Goal: Task Accomplishment & Management: Complete application form

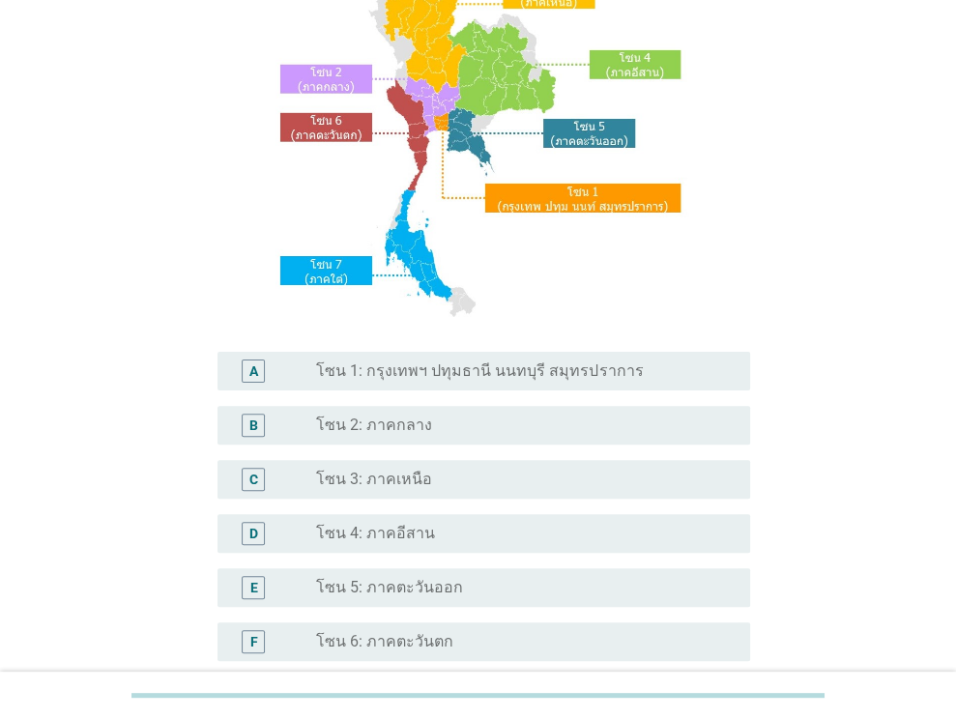
click at [625, 377] on div "radio_button_unchecked โซน 1: กรุงเทพฯ ปทุมธานี นนทบุรี สมุทรปราการ" at bounding box center [517, 371] width 403 height 19
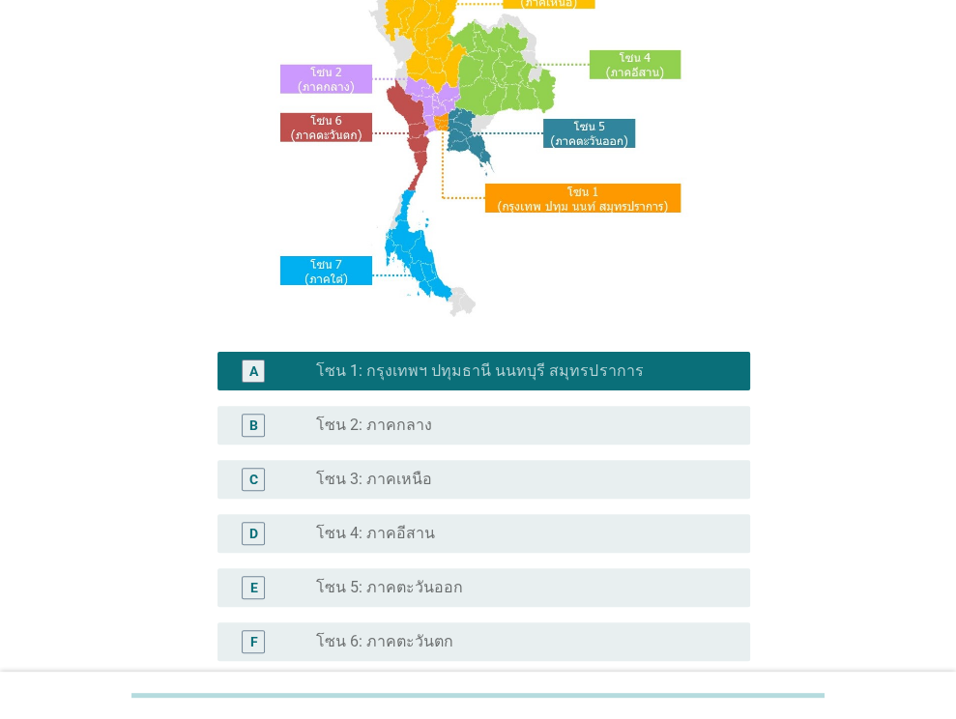
scroll to position [438, 0]
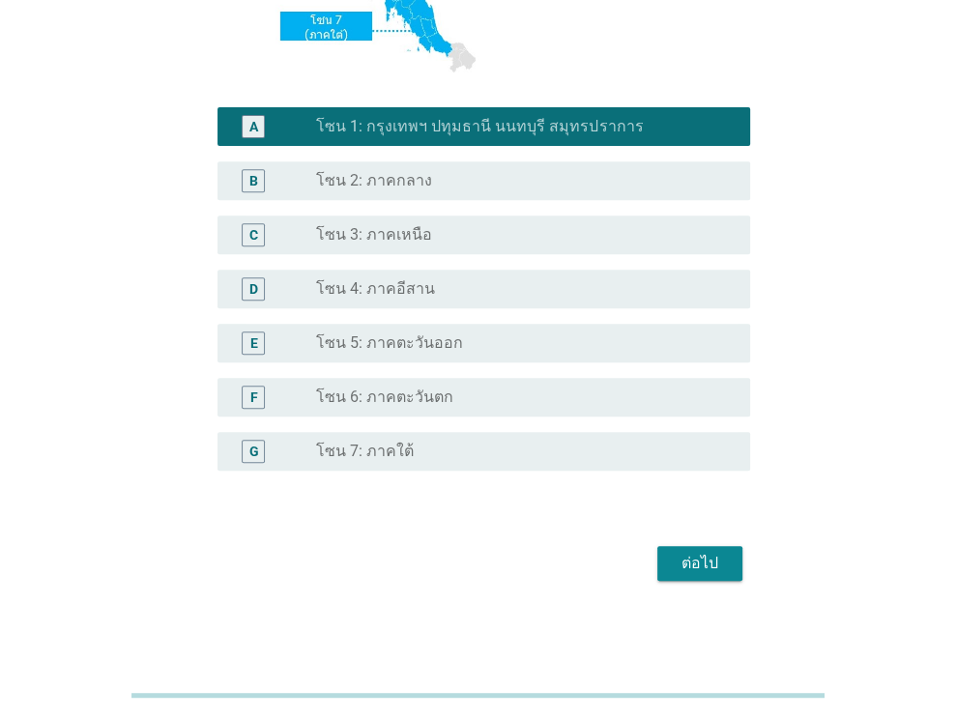
click at [703, 580] on button "ต่อไป" at bounding box center [700, 563] width 85 height 35
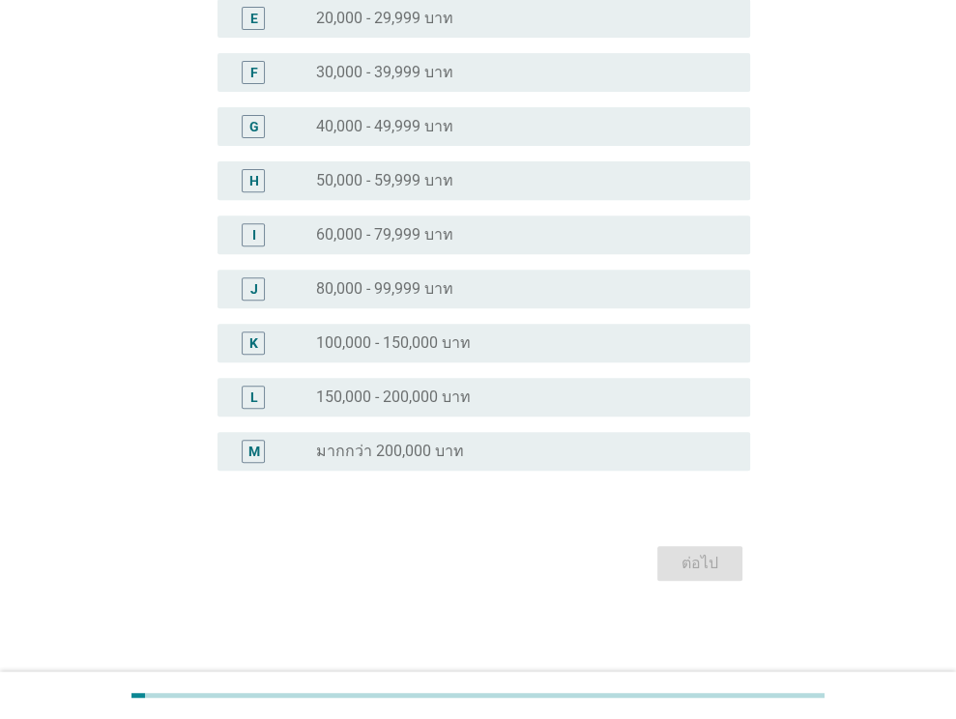
scroll to position [0, 0]
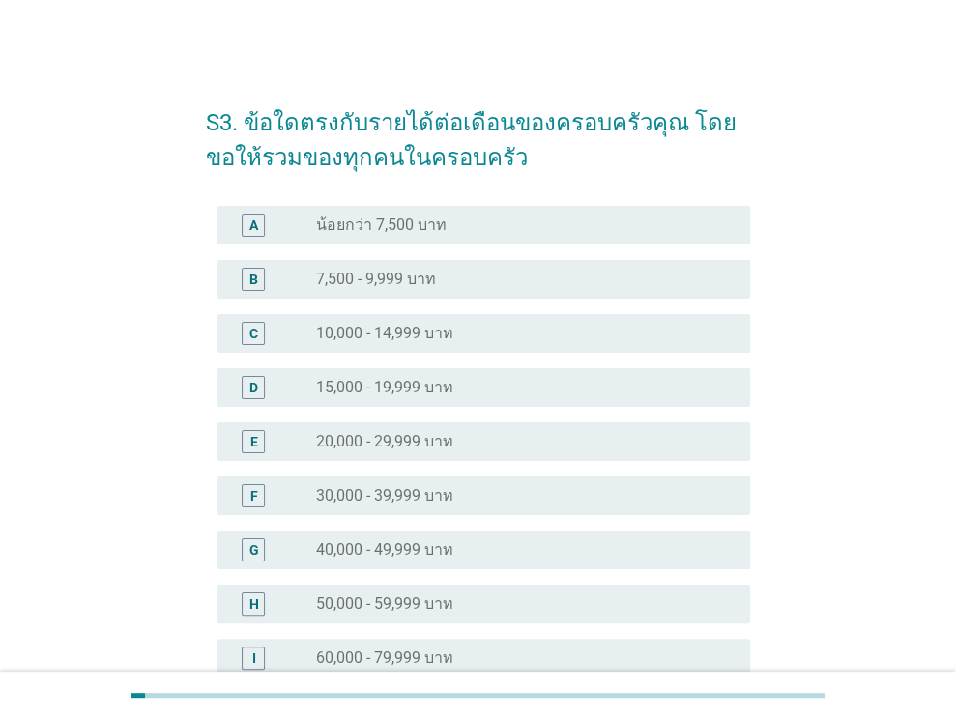
click at [410, 541] on label "40,000 - 49,999 บาท" at bounding box center [384, 550] width 137 height 19
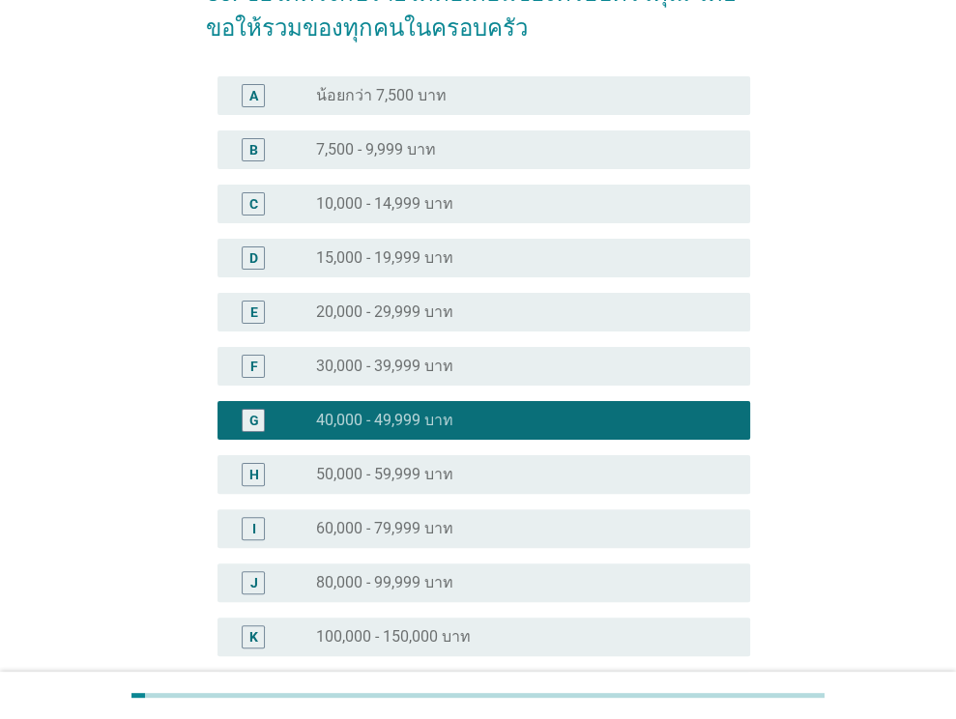
scroll to position [290, 0]
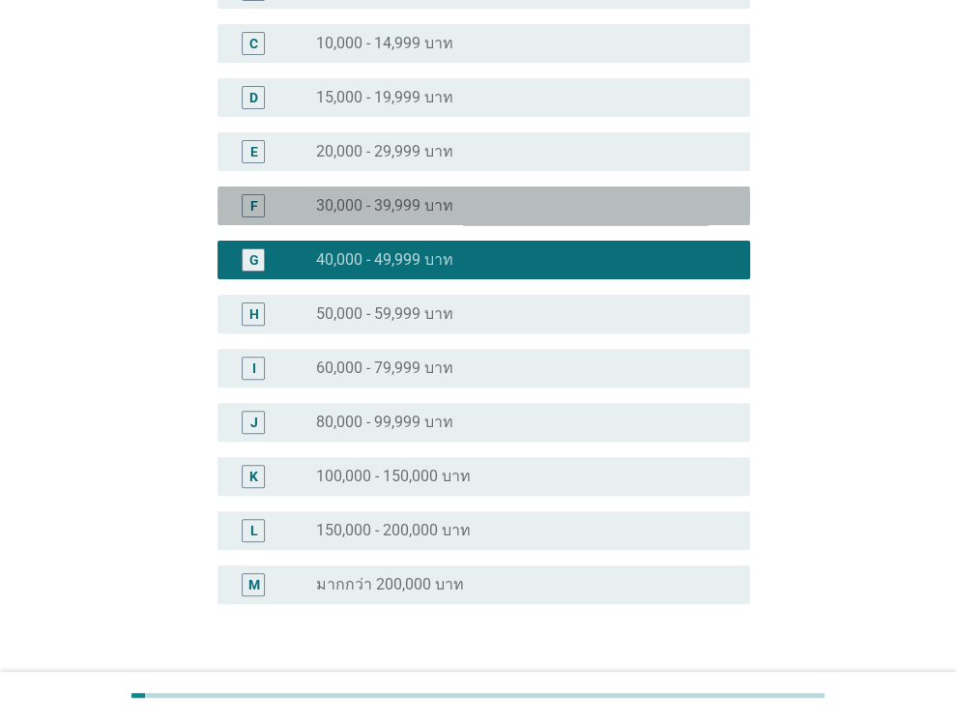
click at [363, 210] on label "30,000 - 39,999 บาท" at bounding box center [384, 205] width 137 height 19
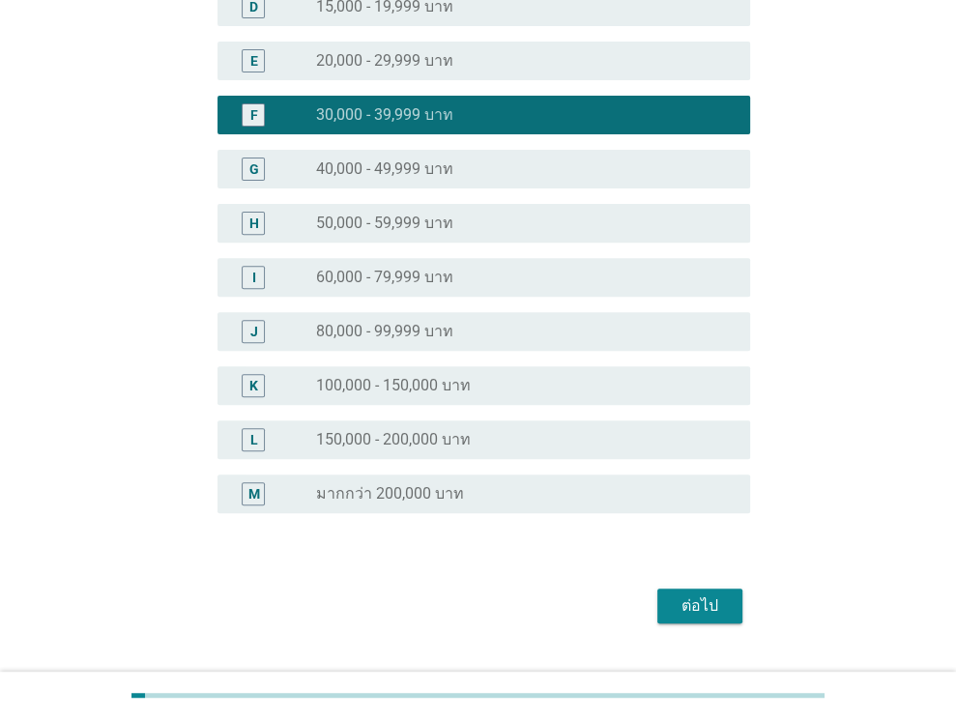
scroll to position [424, 0]
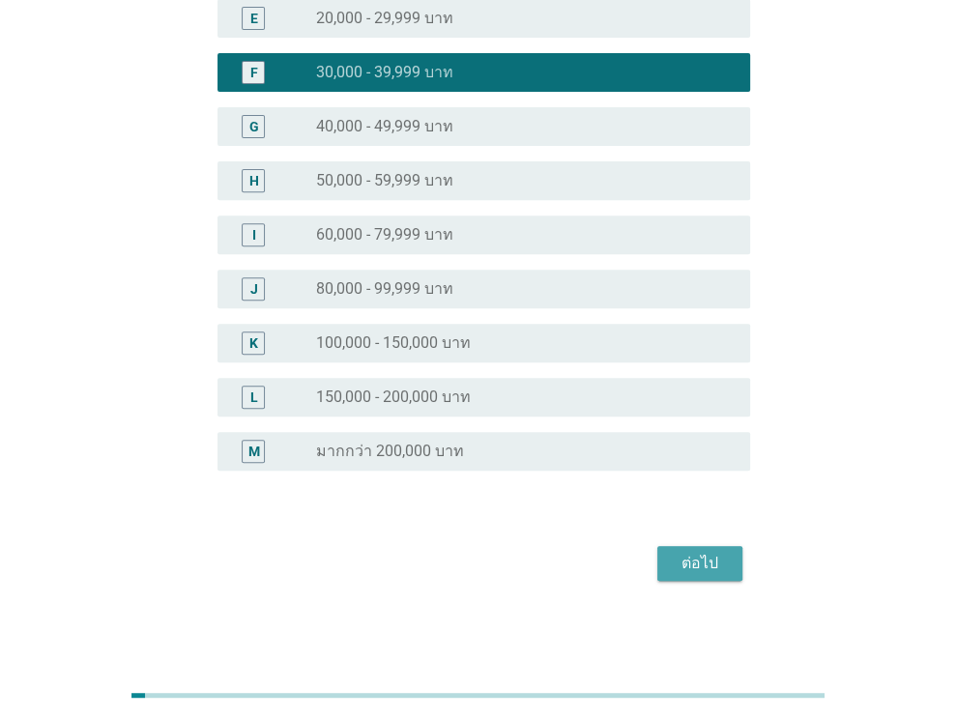
click at [686, 568] on div "ต่อไป" at bounding box center [700, 563] width 54 height 23
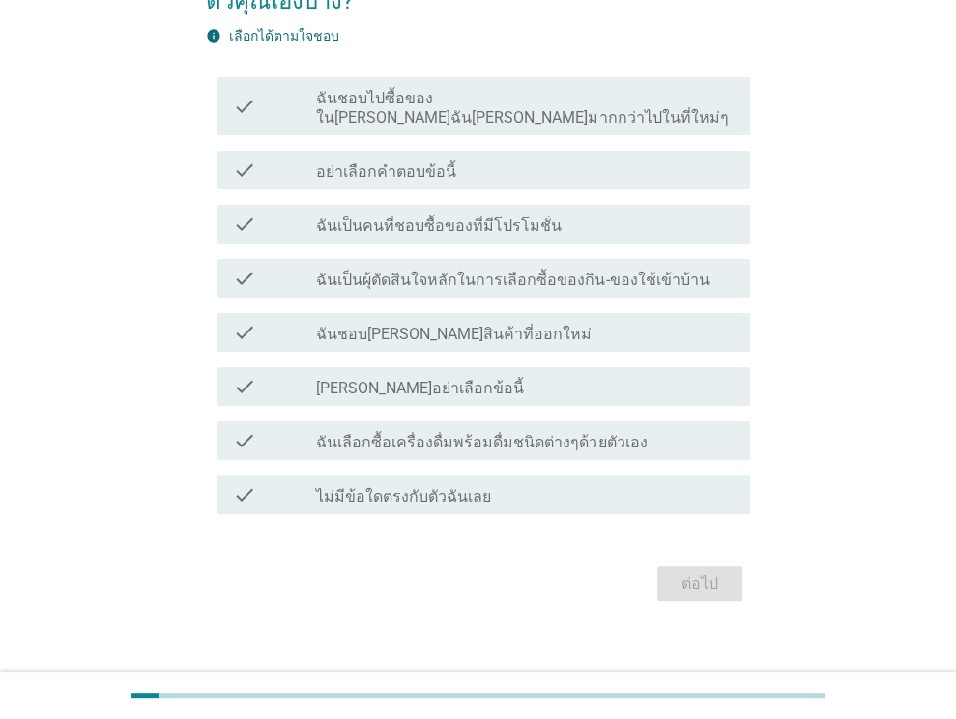
scroll to position [158, 0]
click at [356, 96] on label "ฉันชอบไปซื้อของใน[PERSON_NAME]ฉัน[PERSON_NAME]มากกว่าไปในที่ใหม่ๆ" at bounding box center [525, 107] width 419 height 39
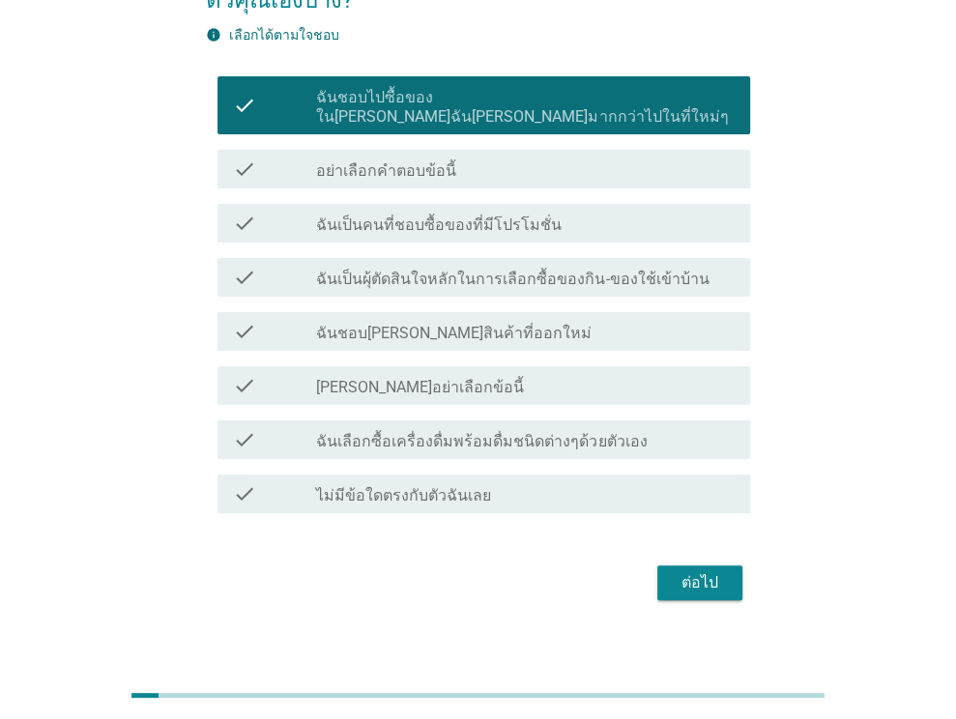
click at [379, 161] on label "อย่าเลือกคำตอบข้อนี้" at bounding box center [386, 170] width 140 height 19
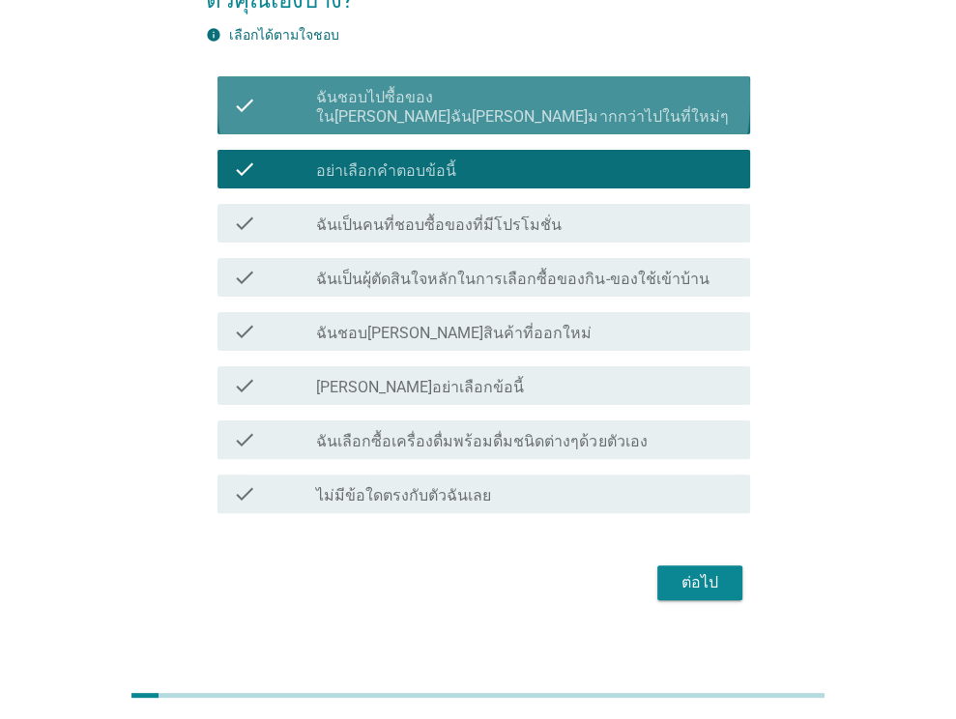
click at [377, 97] on label "ฉันชอบไปซื้อของใน[PERSON_NAME]ฉัน[PERSON_NAME]มากกว่าไปในที่ใหม่ๆ" at bounding box center [525, 107] width 419 height 39
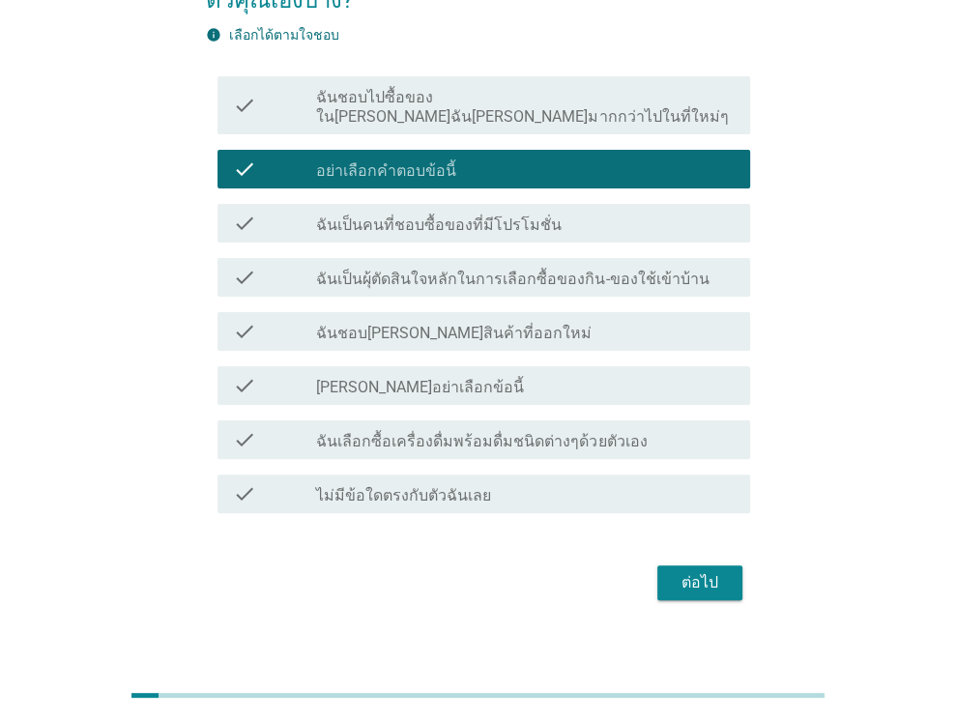
click at [390, 161] on label "อย่าเลือกคำตอบข้อนี้" at bounding box center [386, 170] width 140 height 19
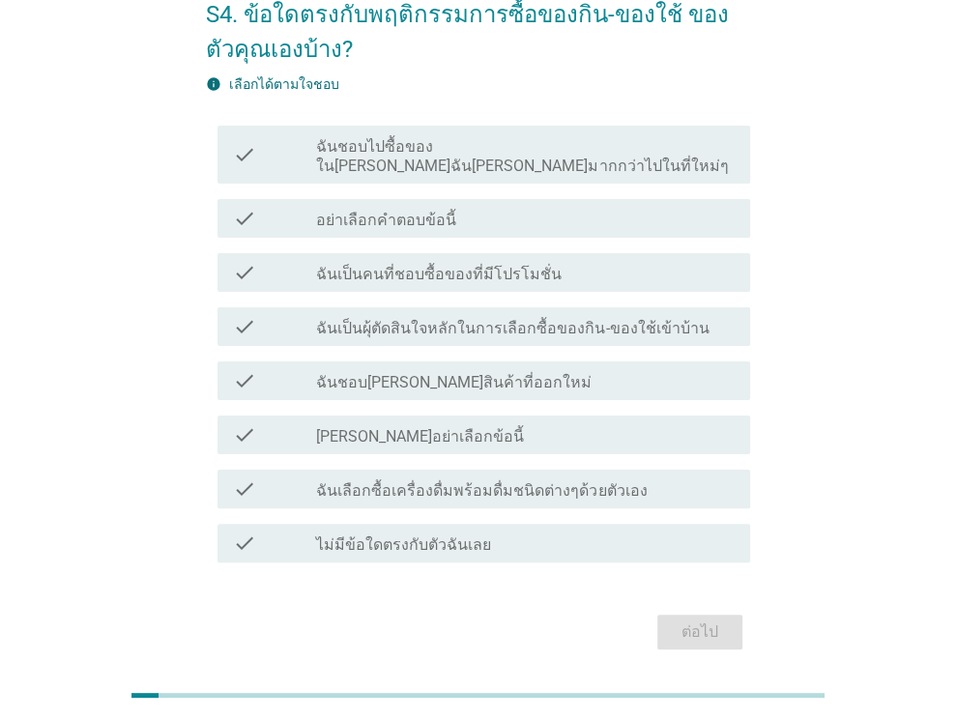
scroll to position [61, 0]
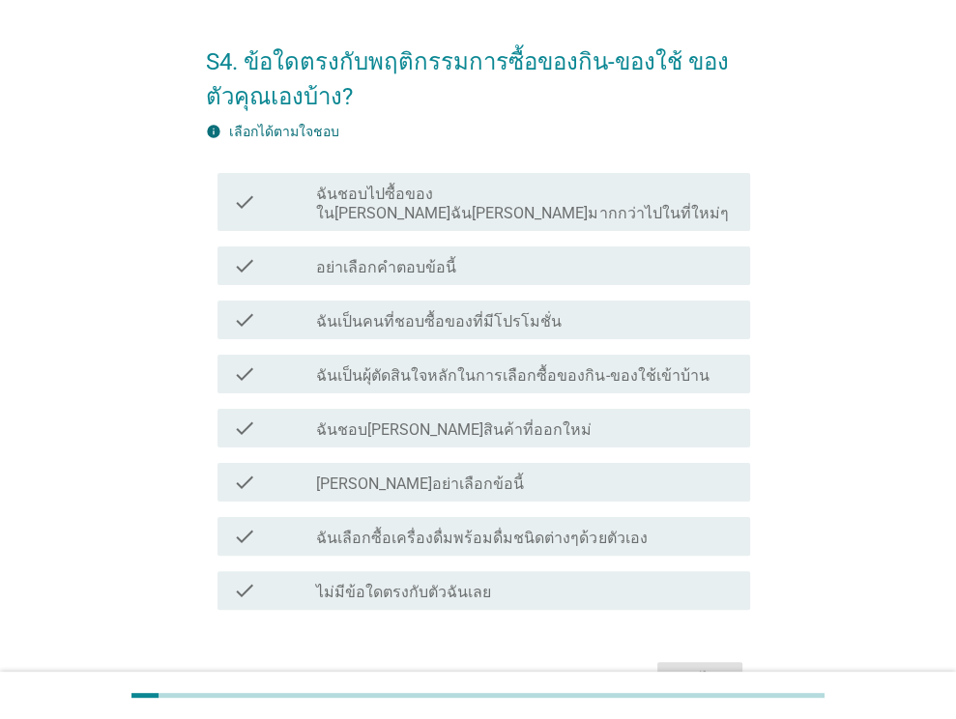
click at [553, 318] on div "check check_box_outline_blank ฉันเป็นคนที่ชอบซื้อของที่มีโปรโมชั่น" at bounding box center [484, 320] width 533 height 39
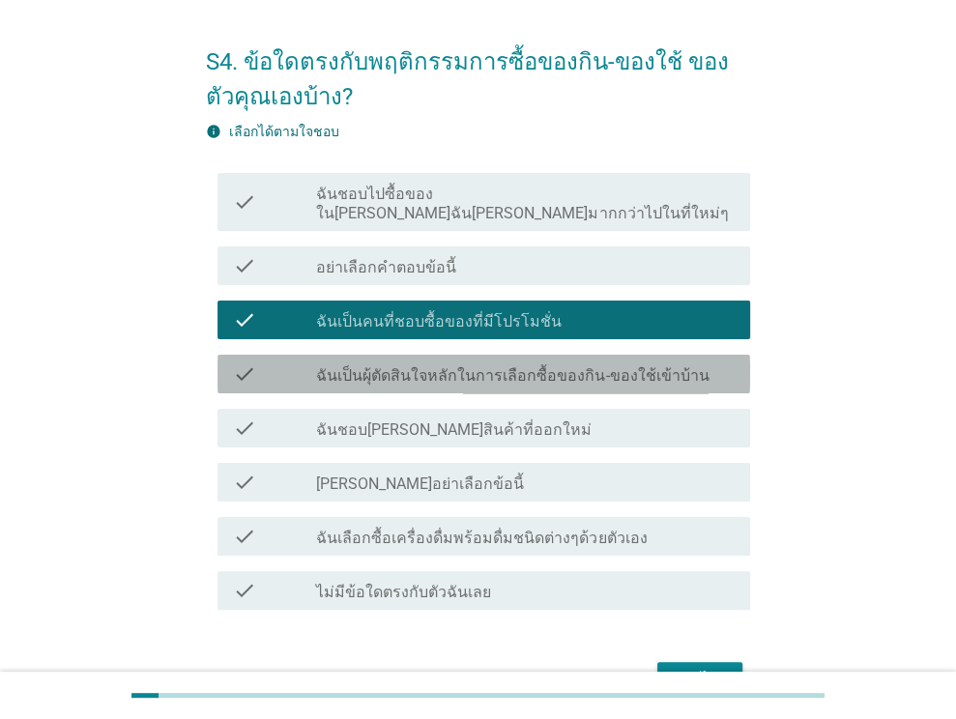
click at [564, 367] on label "ฉันเป็นผุ้ตัดสินใจหลักในการเลือกซื้อของกิน-ของใช้เข้าบ้าน" at bounding box center [512, 376] width 393 height 19
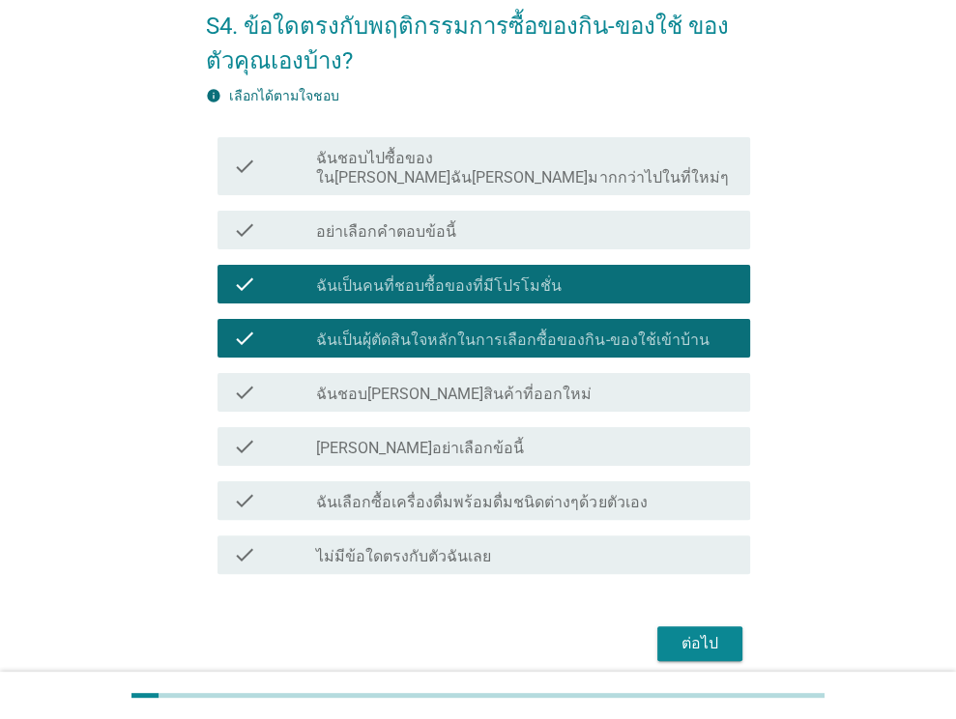
scroll to position [158, 0]
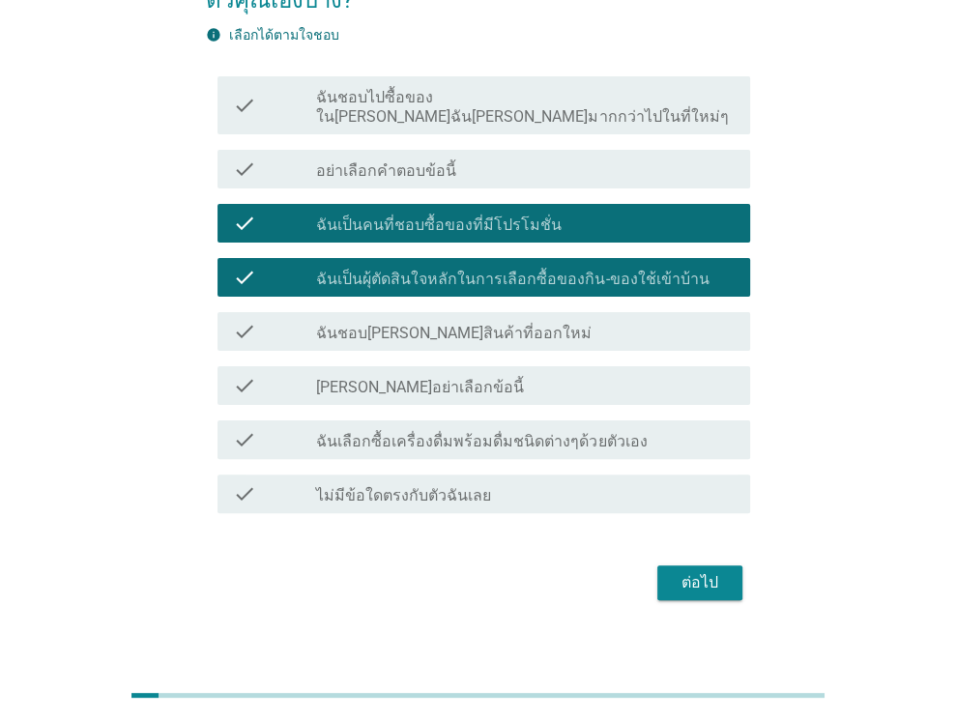
click at [426, 378] on label "[PERSON_NAME]อย่าเลือกข้อนี้" at bounding box center [420, 387] width 208 height 19
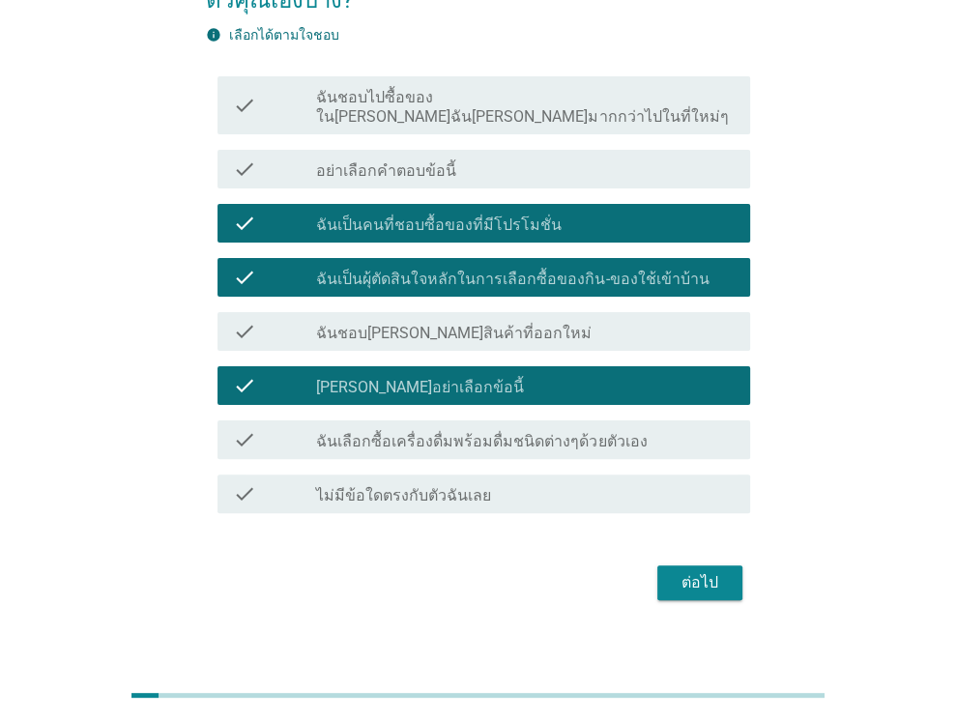
click at [495, 374] on div "check_box [PERSON_NAME]อย่าเลือกข้อนี้" at bounding box center [525, 385] width 419 height 23
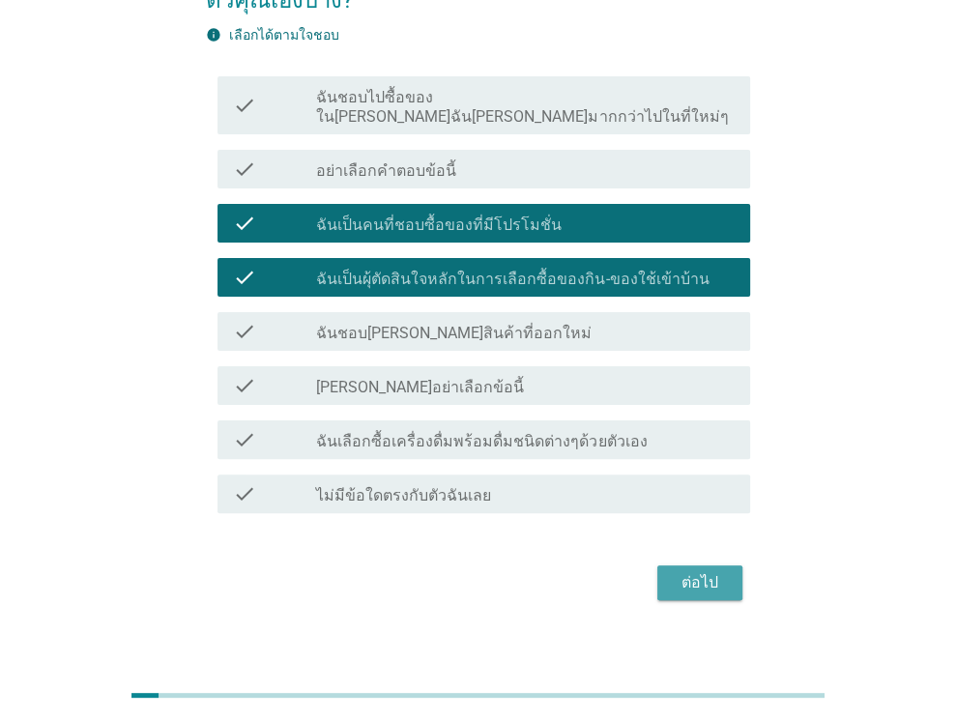
click at [665, 568] on button "ต่อไป" at bounding box center [700, 583] width 85 height 35
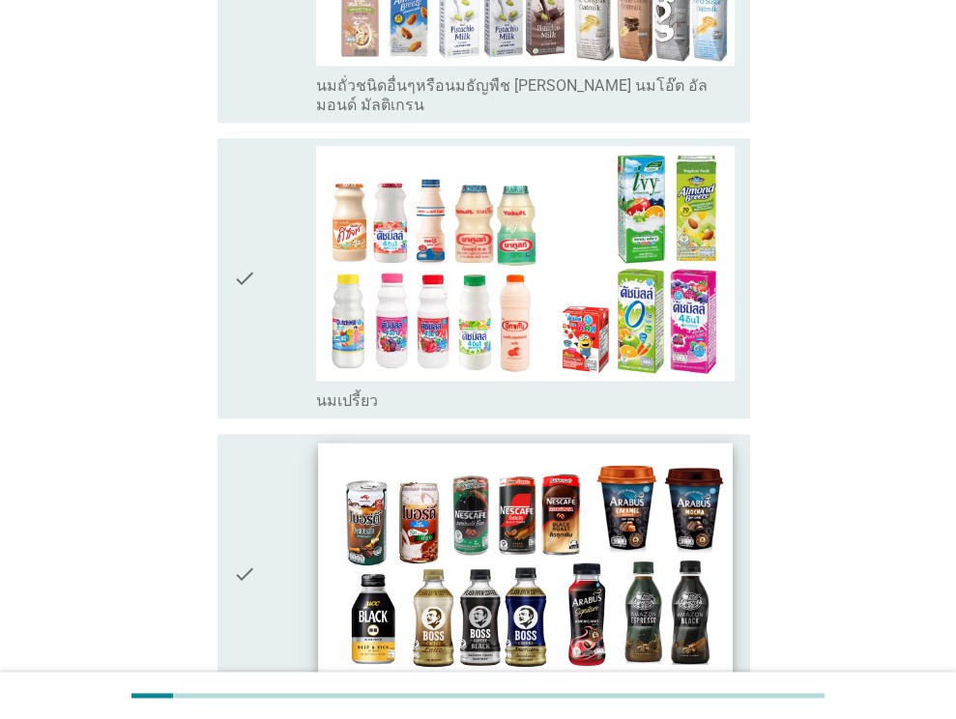
scroll to position [1257, 0]
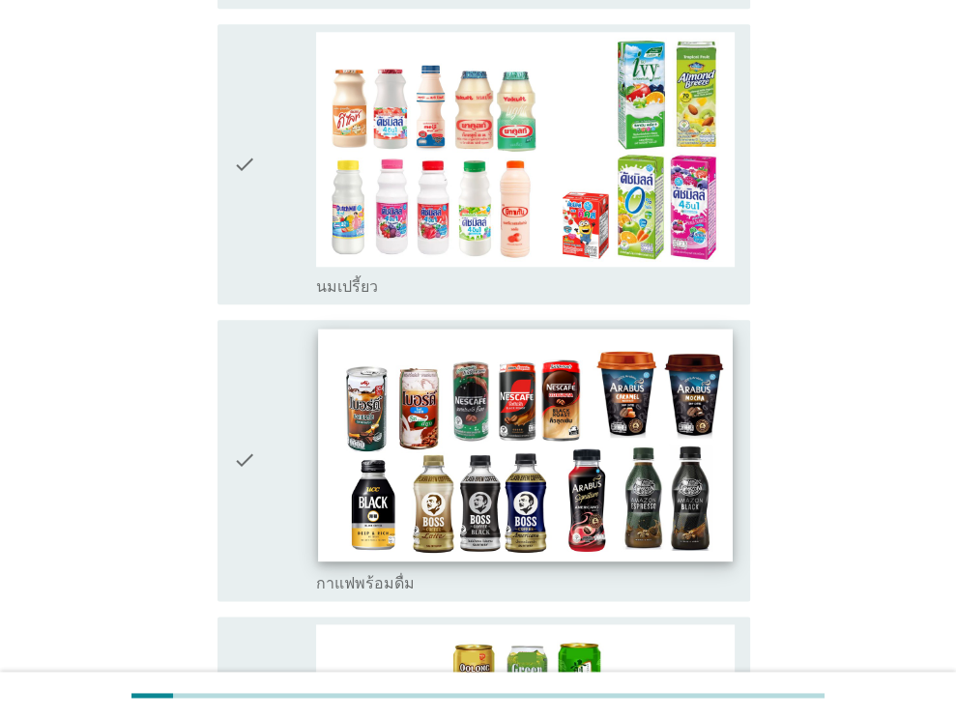
click at [615, 426] on img at bounding box center [526, 445] width 414 height 233
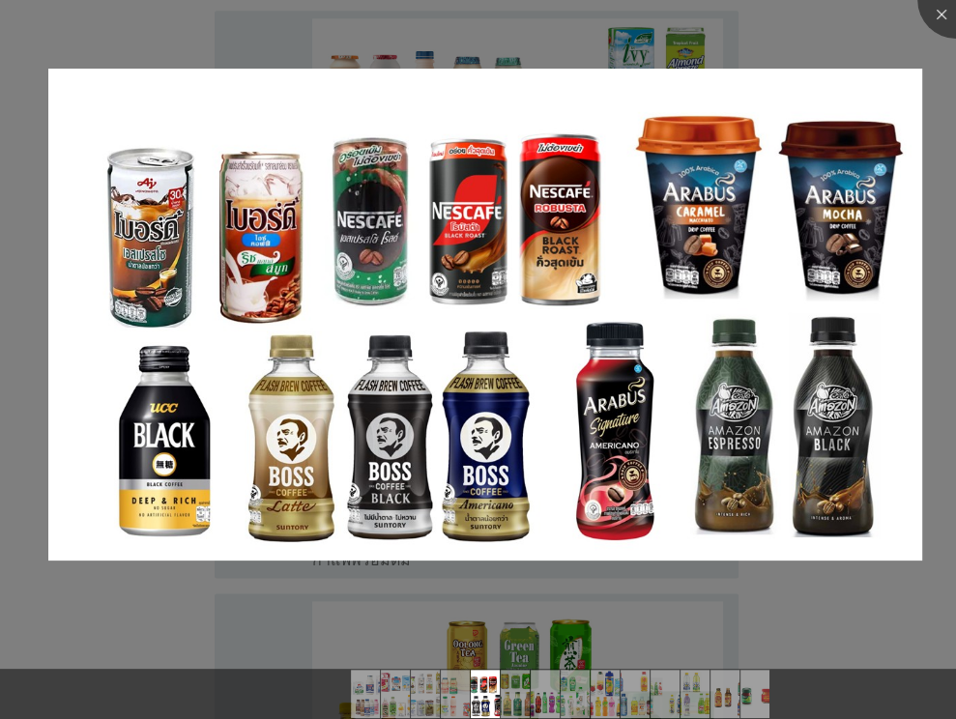
click at [758, 615] on div at bounding box center [478, 359] width 956 height 719
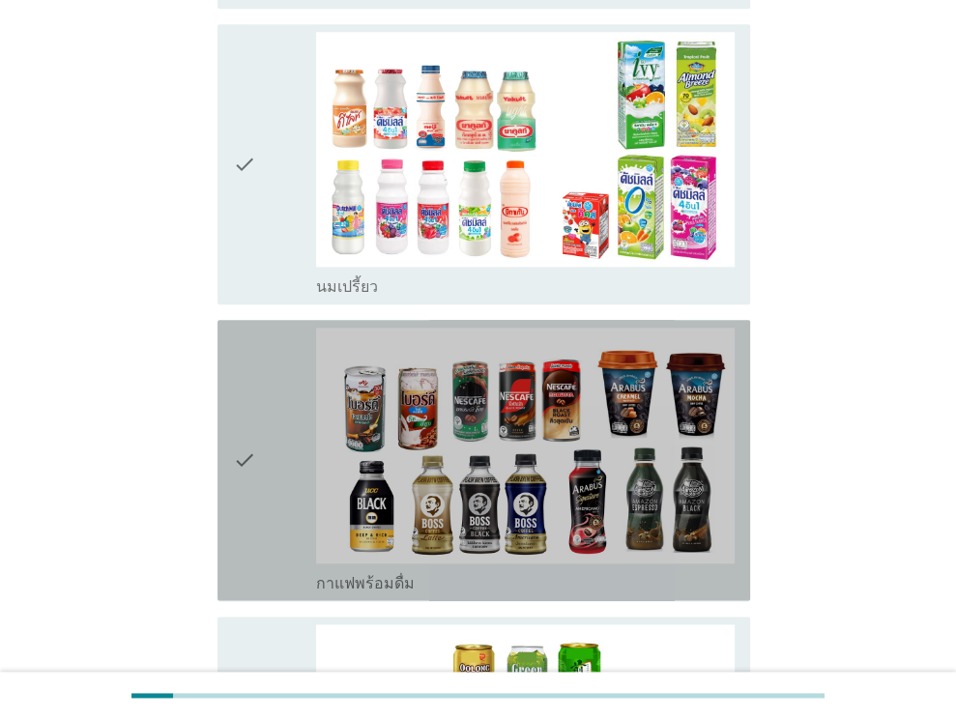
click at [253, 411] on icon "check" at bounding box center [244, 460] width 23 height 265
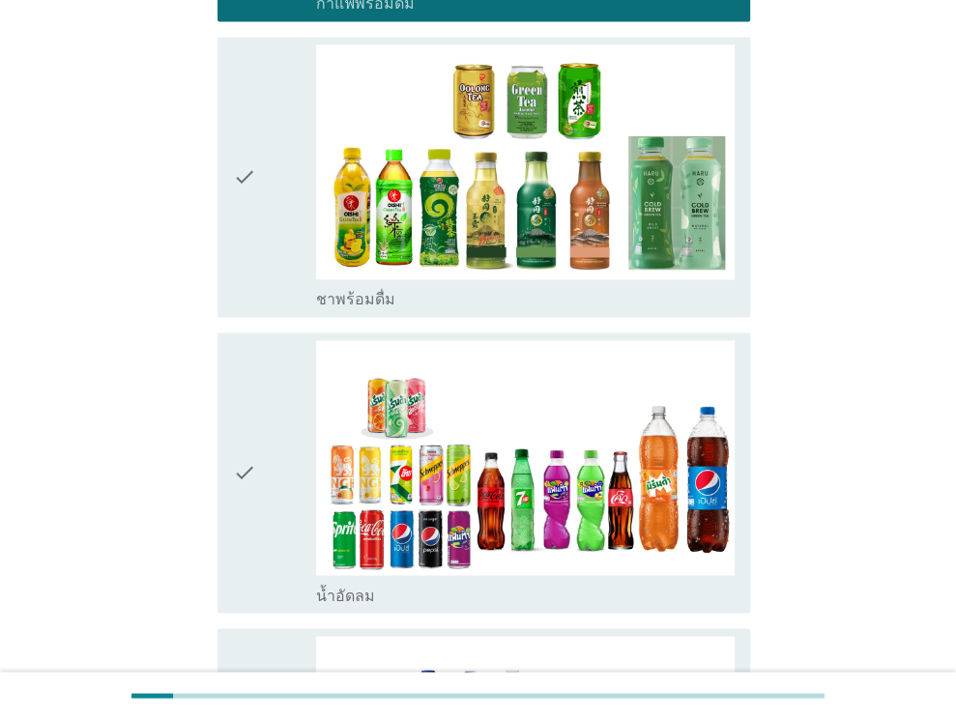
click at [267, 490] on div "check" at bounding box center [275, 472] width 84 height 265
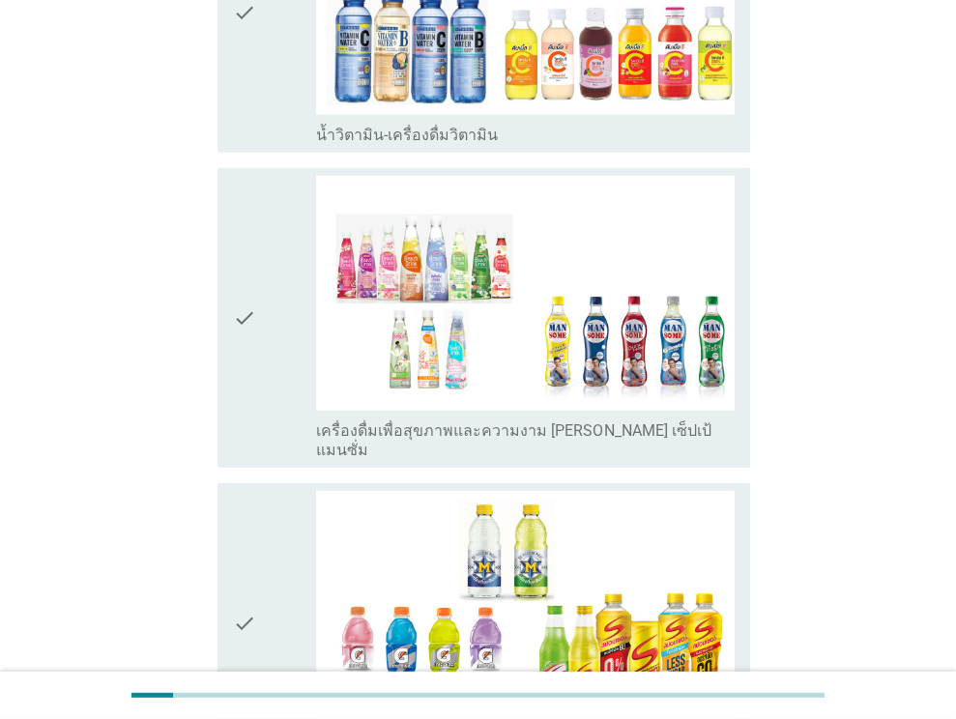
scroll to position [3191, 0]
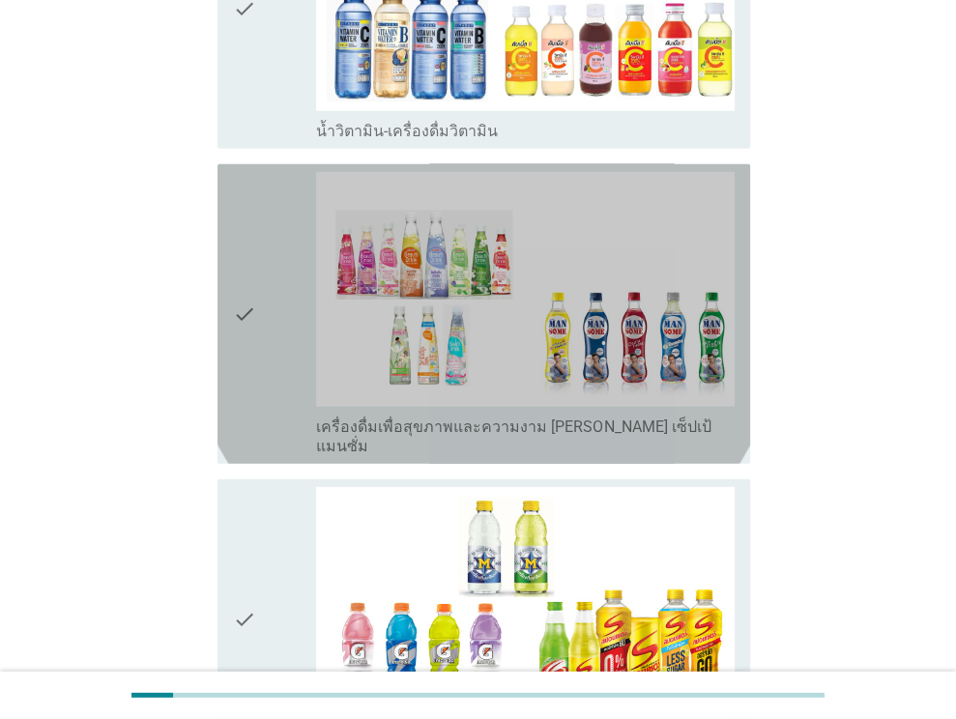
click at [266, 380] on div "check check_box_outline_blank เครื่องดื่มเพื่อสุขภาพและความงาม [PERSON_NAME] เซ…" at bounding box center [484, 314] width 533 height 300
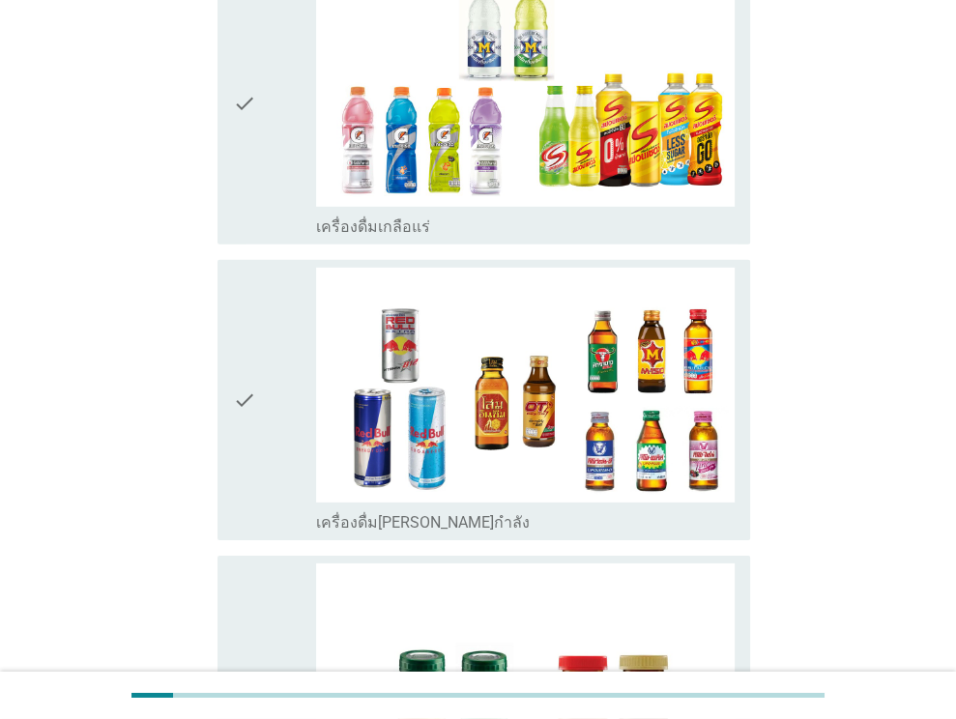
scroll to position [4023, 0]
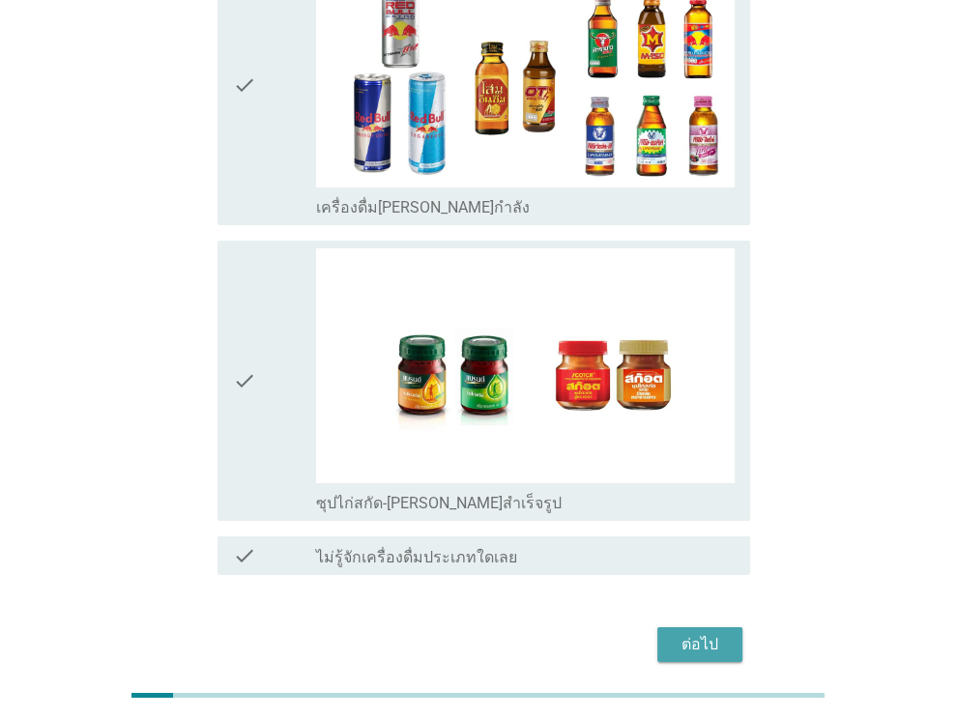
click at [709, 628] on button "ต่อไป" at bounding box center [700, 645] width 85 height 35
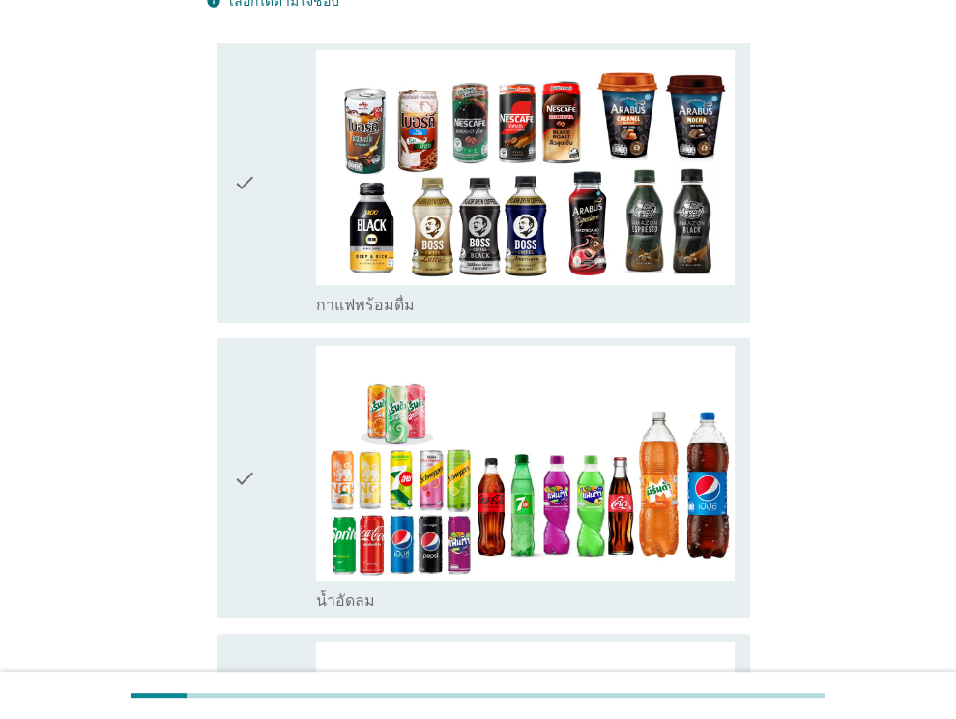
scroll to position [193, 0]
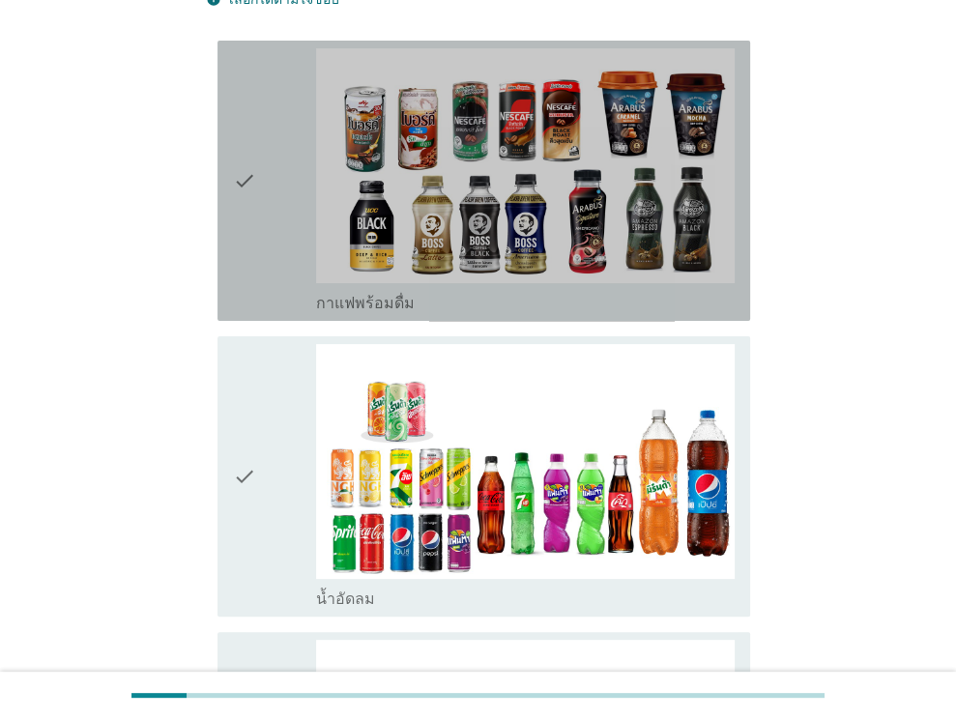
click at [240, 216] on icon "check" at bounding box center [244, 180] width 23 height 265
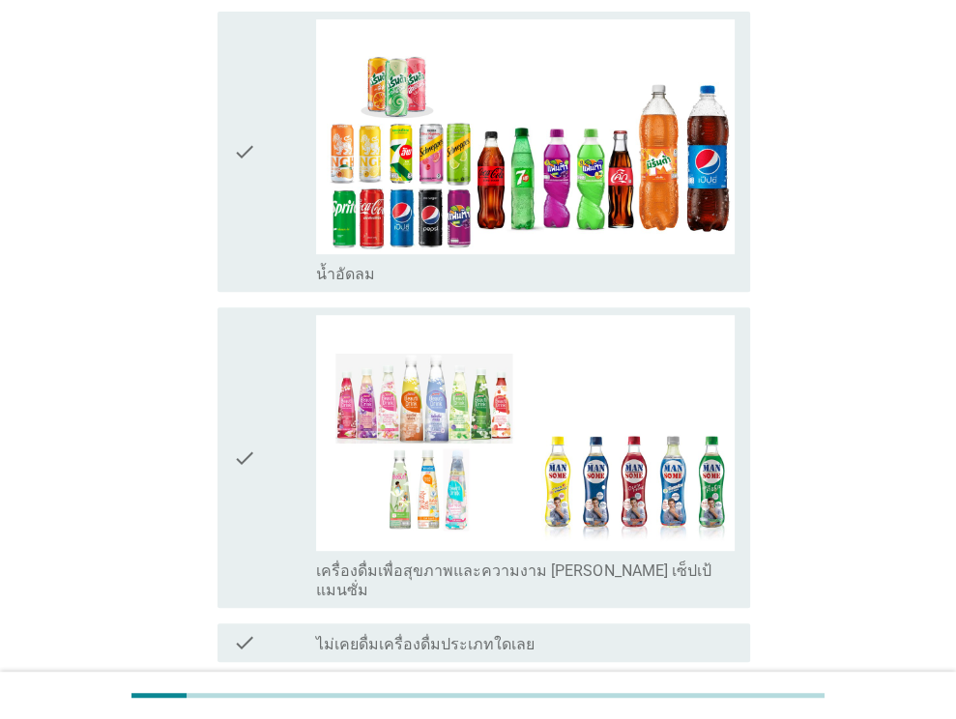
scroll to position [631, 0]
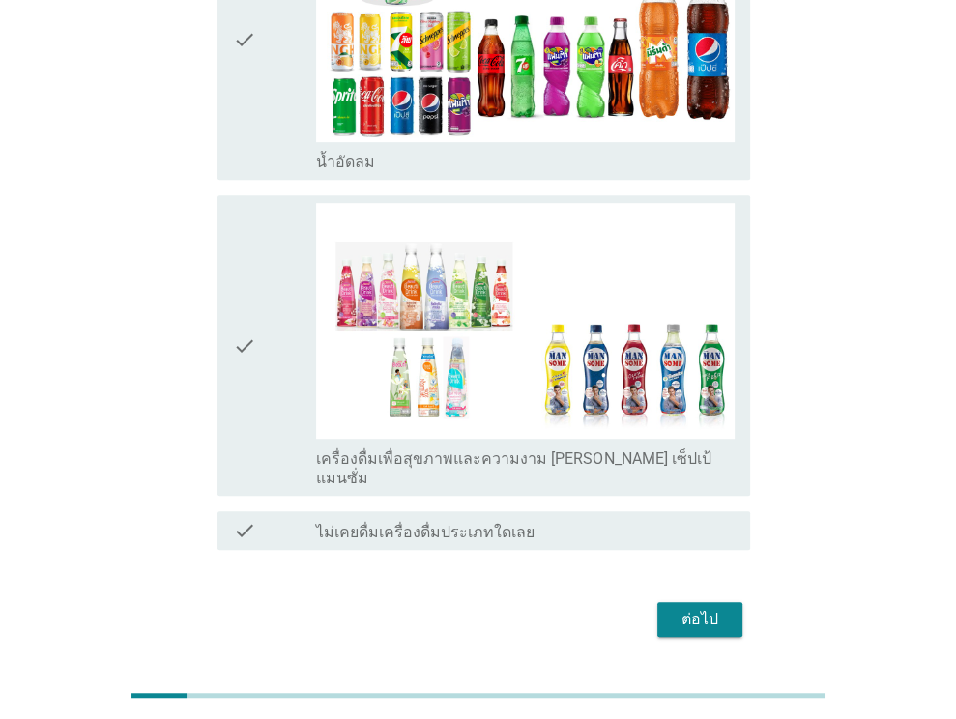
click at [726, 608] on div "ต่อไป" at bounding box center [700, 619] width 54 height 23
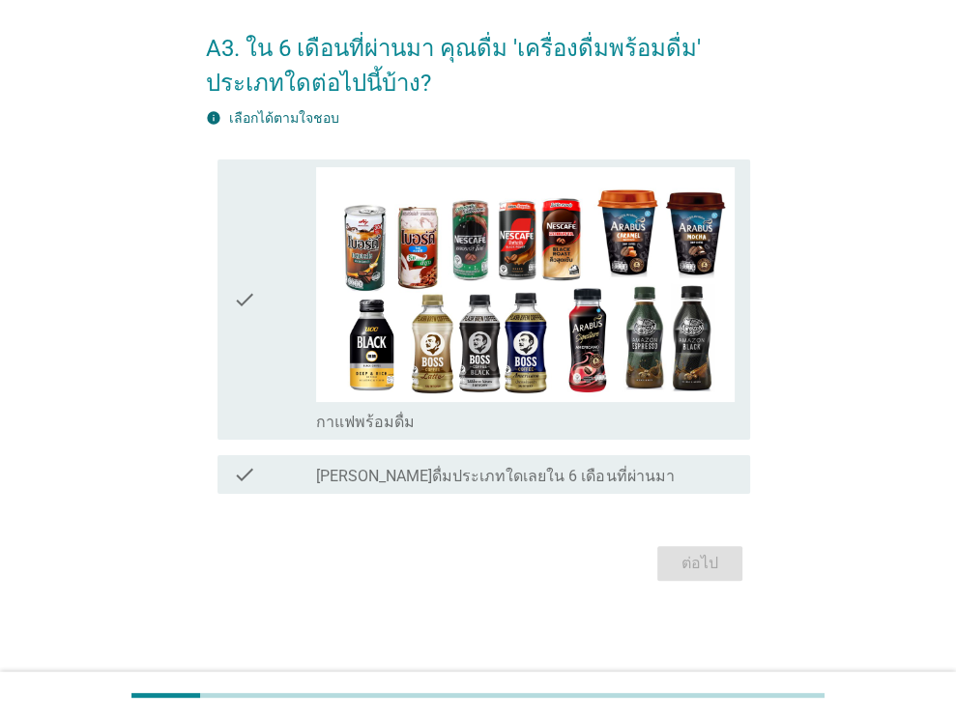
scroll to position [0, 0]
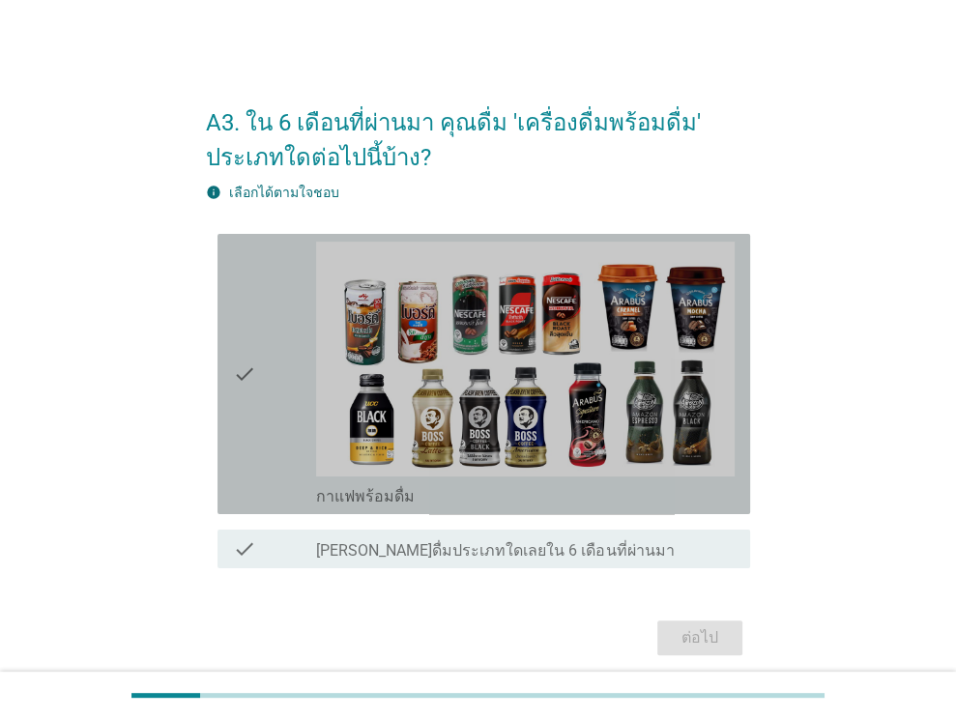
click at [233, 413] on icon "check" at bounding box center [244, 374] width 23 height 265
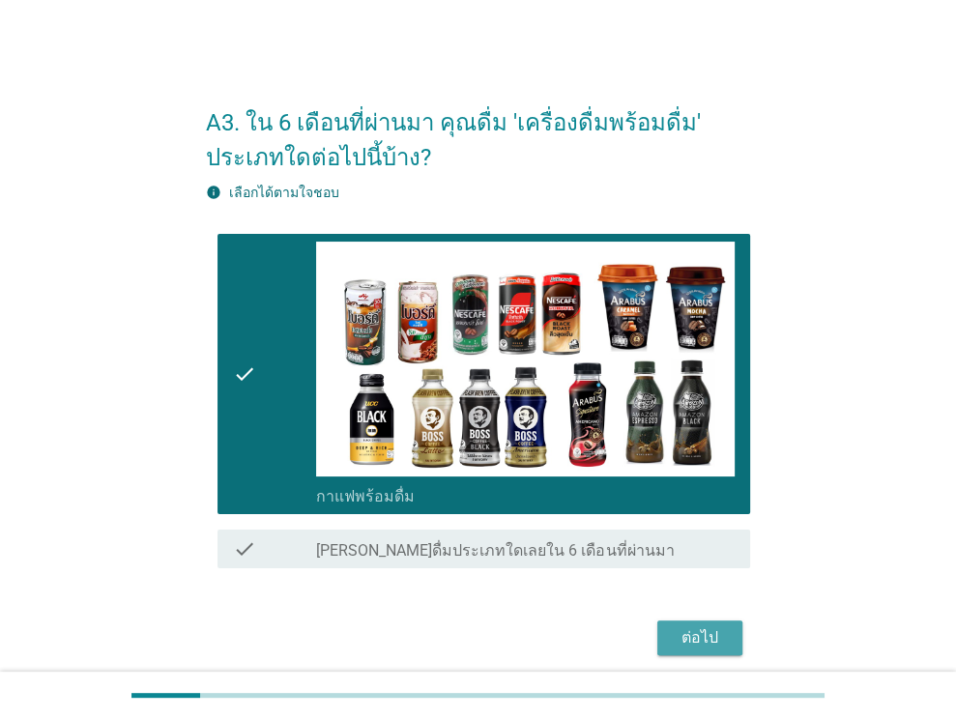
click at [687, 632] on div "ต่อไป" at bounding box center [700, 638] width 54 height 23
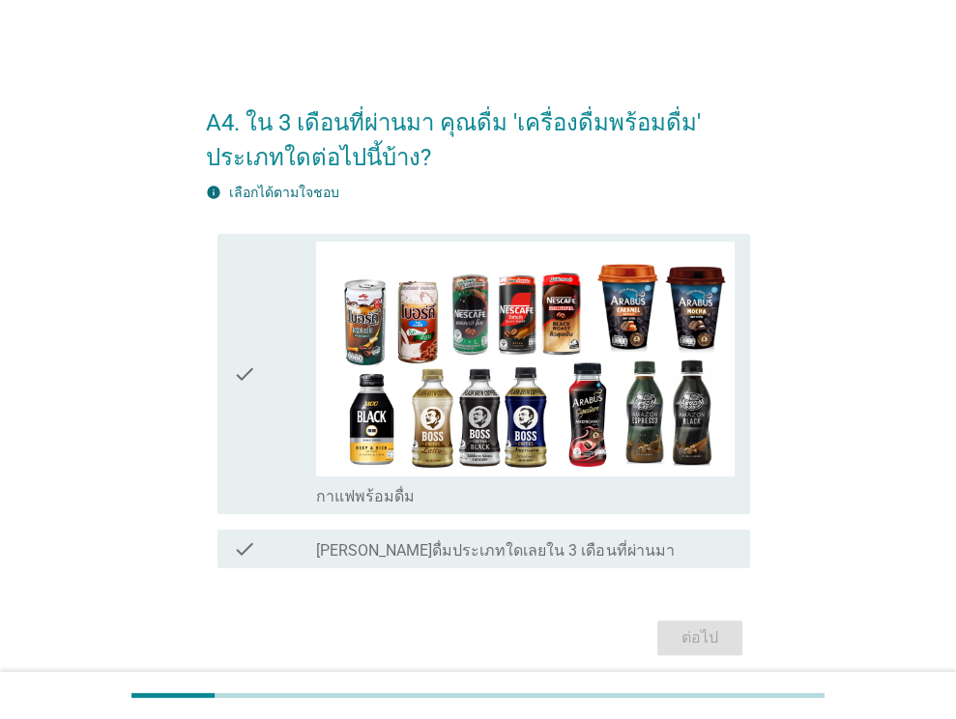
click at [288, 445] on div "check" at bounding box center [275, 374] width 84 height 265
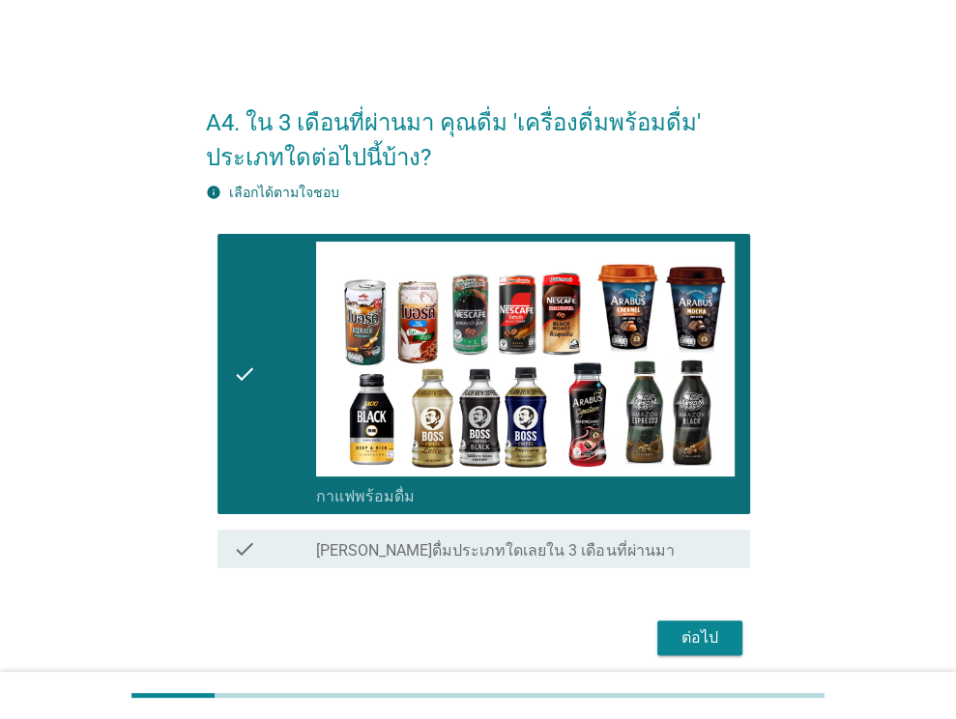
click at [673, 646] on button "ต่อไป" at bounding box center [700, 638] width 85 height 35
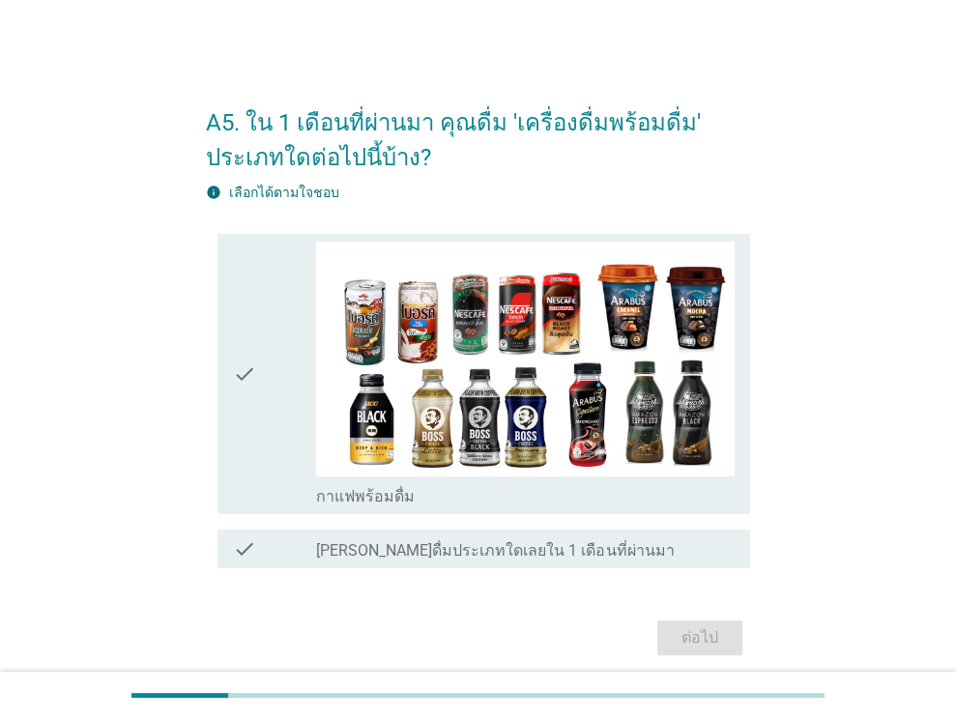
click at [256, 374] on div "check" at bounding box center [275, 374] width 84 height 265
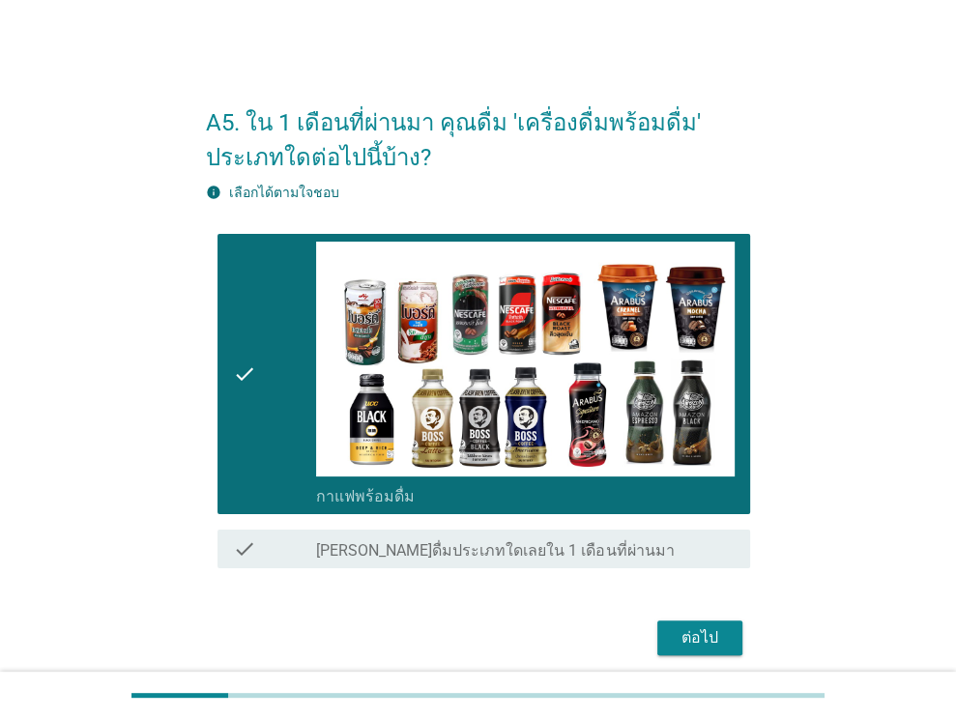
click at [718, 627] on div "ต่อไป" at bounding box center [700, 638] width 54 height 23
